Goal: Task Accomplishment & Management: Use online tool/utility

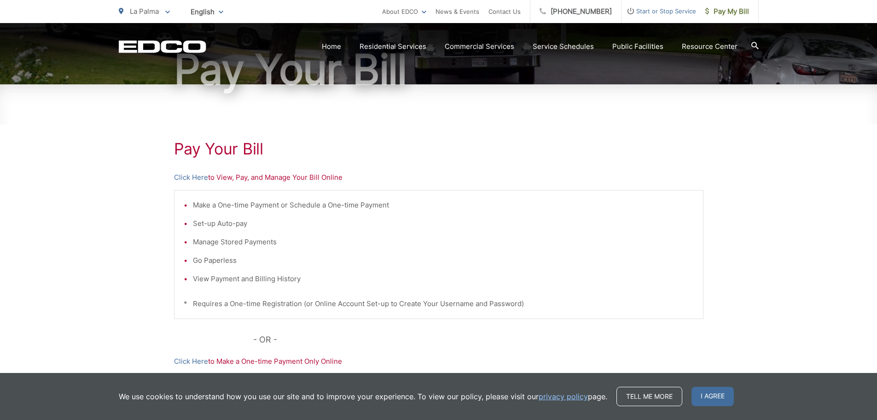
scroll to position [97, 0]
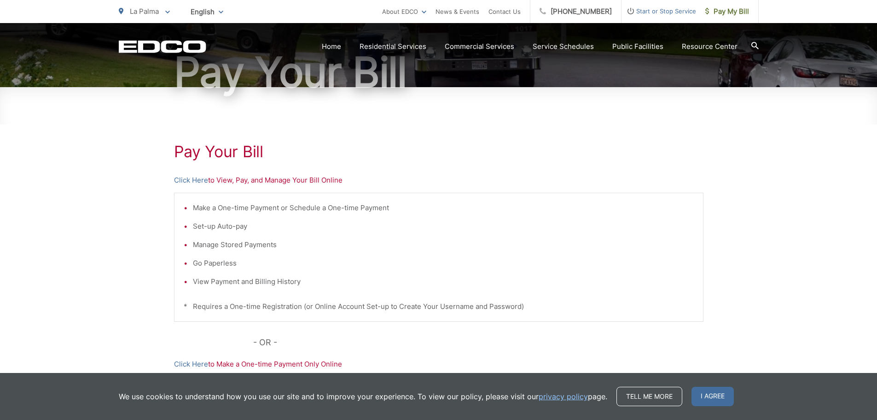
click at [289, 181] on p "Click Here to View, Pay, and Manage Your Bill Online" at bounding box center [439, 180] width 530 height 11
click at [199, 179] on link "Click Here" at bounding box center [191, 180] width 34 height 11
click at [185, 177] on link "Click Here" at bounding box center [191, 180] width 34 height 11
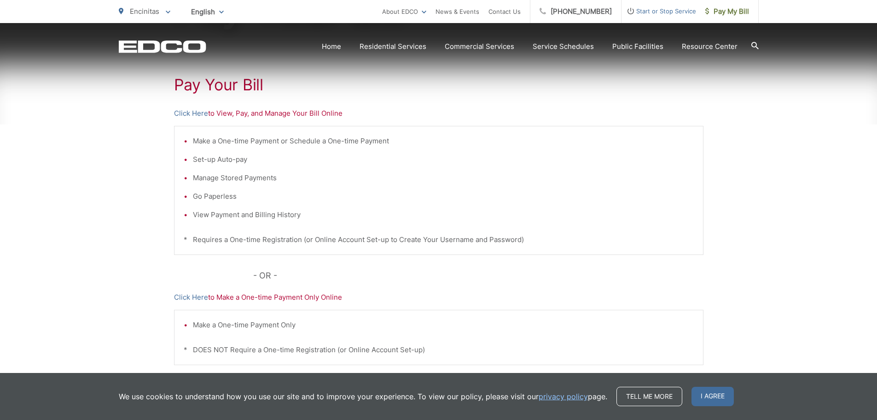
scroll to position [235, 0]
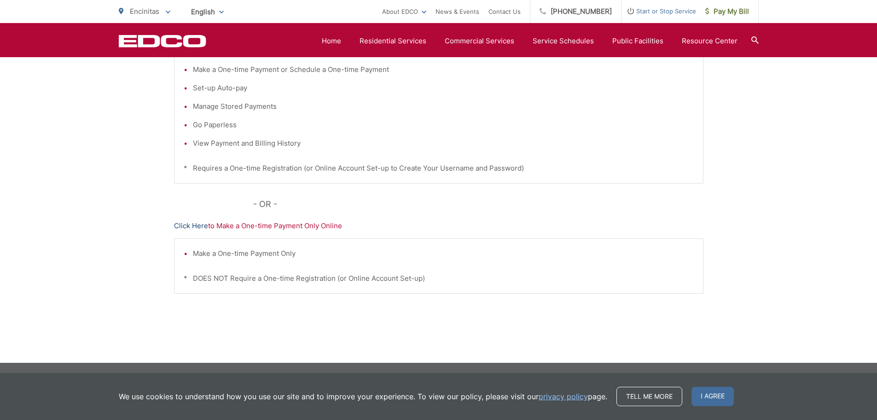
click at [195, 228] on link "Click Here" at bounding box center [191, 225] width 34 height 11
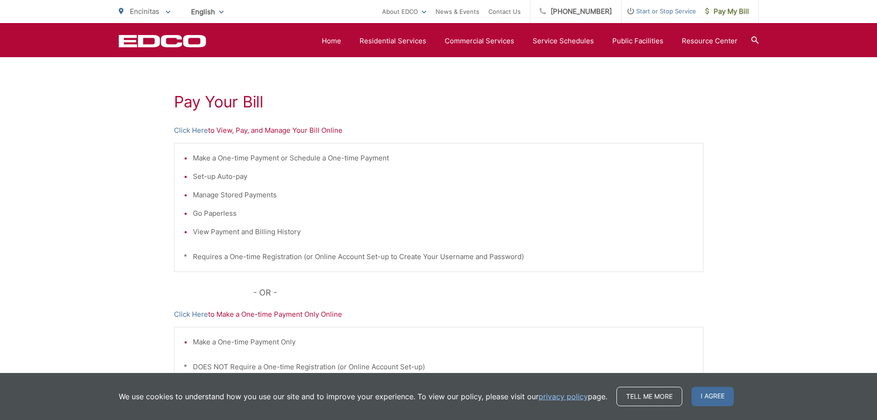
scroll to position [143, 0]
click at [192, 129] on link "Click Here" at bounding box center [191, 134] width 34 height 11
